Goal: Obtain resource: Download file/media

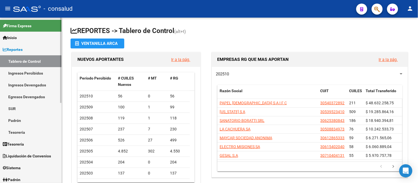
scroll to position [29, 0]
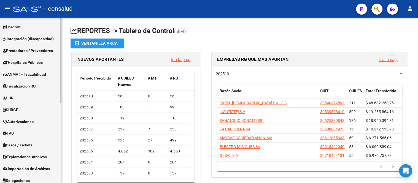
click at [18, 112] on span "SURGE" at bounding box center [10, 110] width 15 height 6
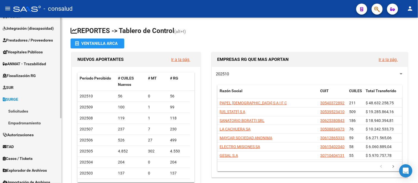
scroll to position [70, 0]
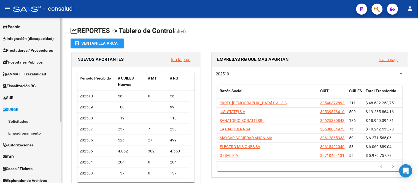
click at [14, 107] on span "SURGE" at bounding box center [10, 110] width 15 height 6
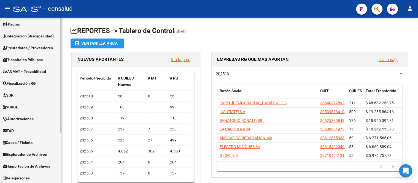
scroll to position [73, 0]
click at [19, 81] on span "Fiscalización RG" at bounding box center [19, 83] width 33 height 6
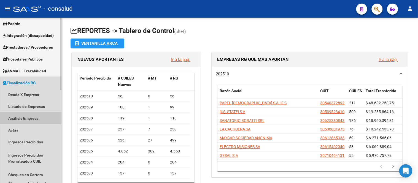
click at [26, 118] on link "Análisis Empresa" at bounding box center [30, 118] width 61 height 12
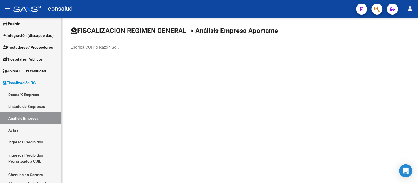
click at [75, 47] on input "Escriba CUIT o Razón Social para buscar" at bounding box center [95, 47] width 50 height 5
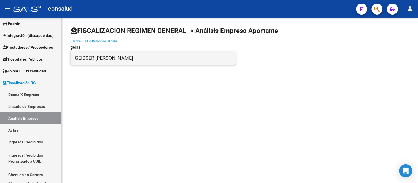
type input "geiss"
click at [130, 59] on span "GEISSER [PERSON_NAME]" at bounding box center [153, 57] width 156 height 13
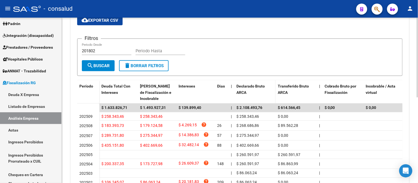
scroll to position [61, 0]
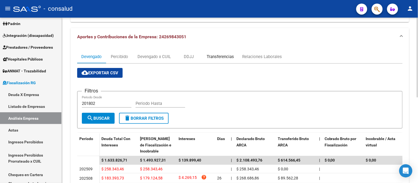
click at [221, 54] on div "Transferencias" at bounding box center [220, 57] width 27 height 6
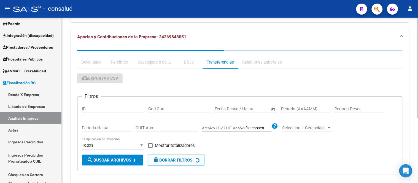
scroll to position [0, 0]
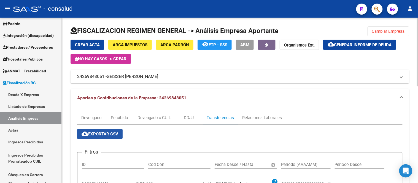
click at [106, 134] on span "cloud_download Exportar CSV" at bounding box center [100, 134] width 37 height 5
